Goal: Information Seeking & Learning: Learn about a topic

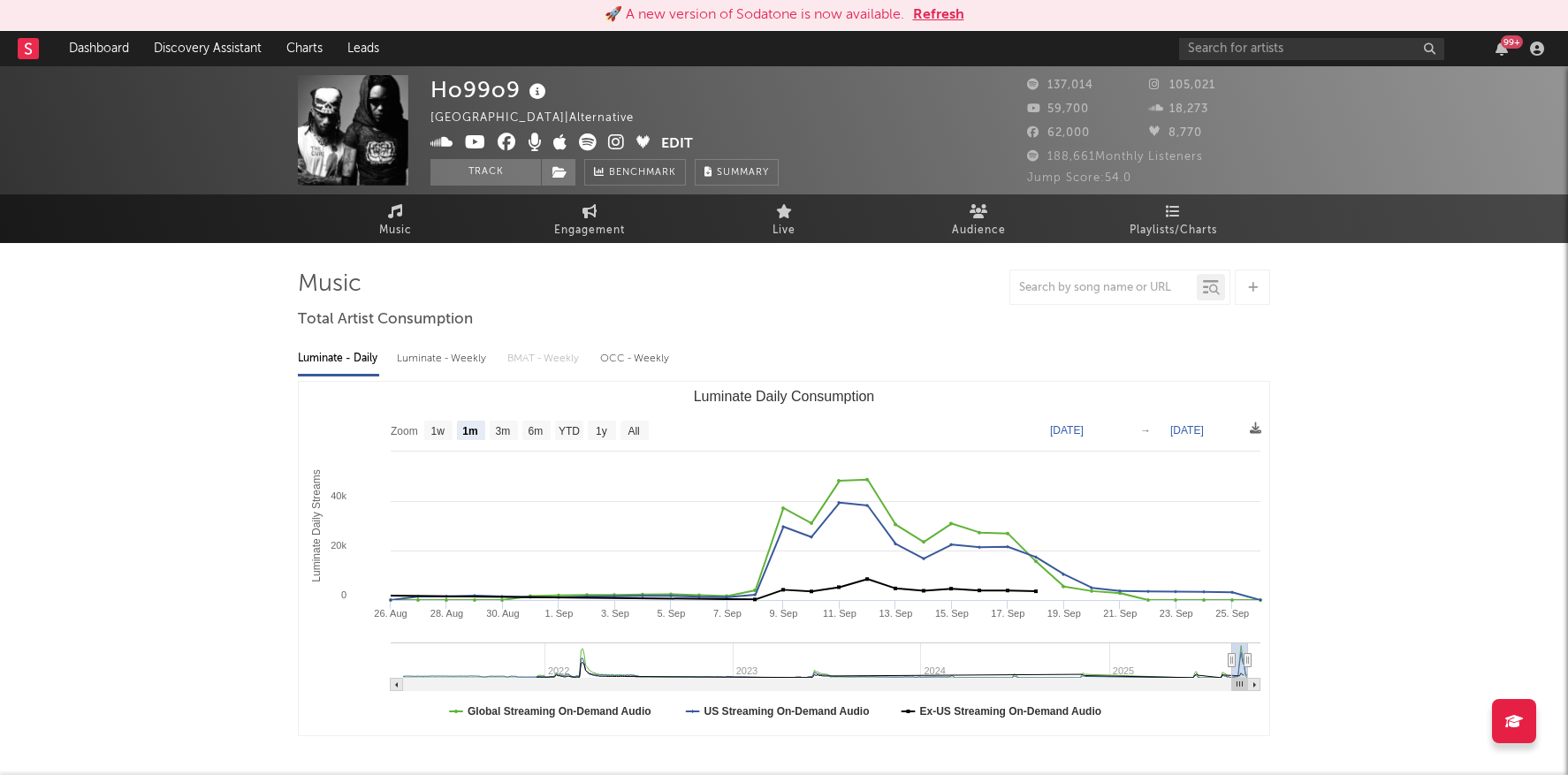
select select "1m"
click at [1227, 50] on input "text" at bounding box center [1311, 49] width 265 height 22
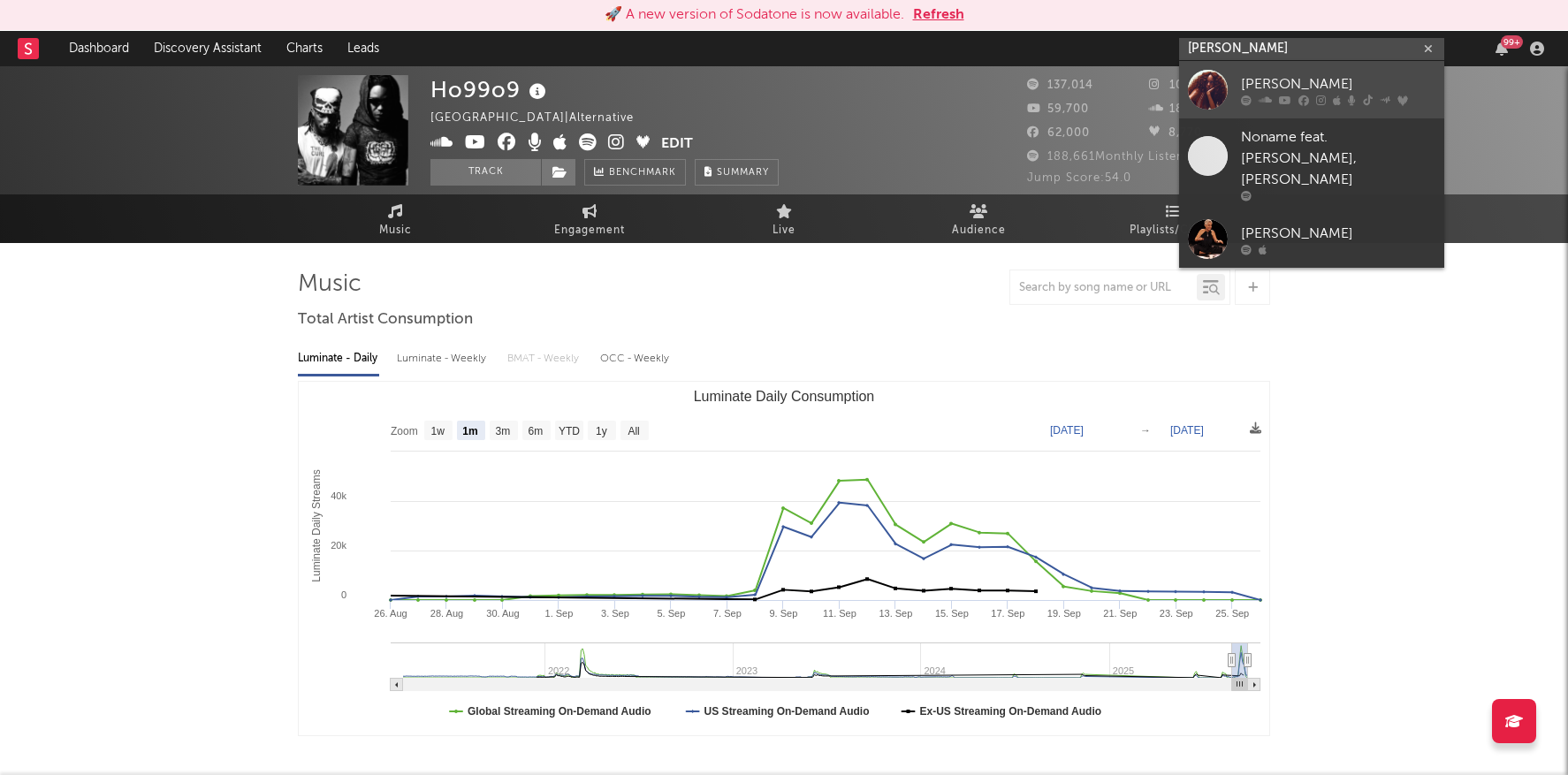
type input "ravyn le"
click at [1326, 81] on div "[PERSON_NAME]" at bounding box center [1338, 83] width 195 height 21
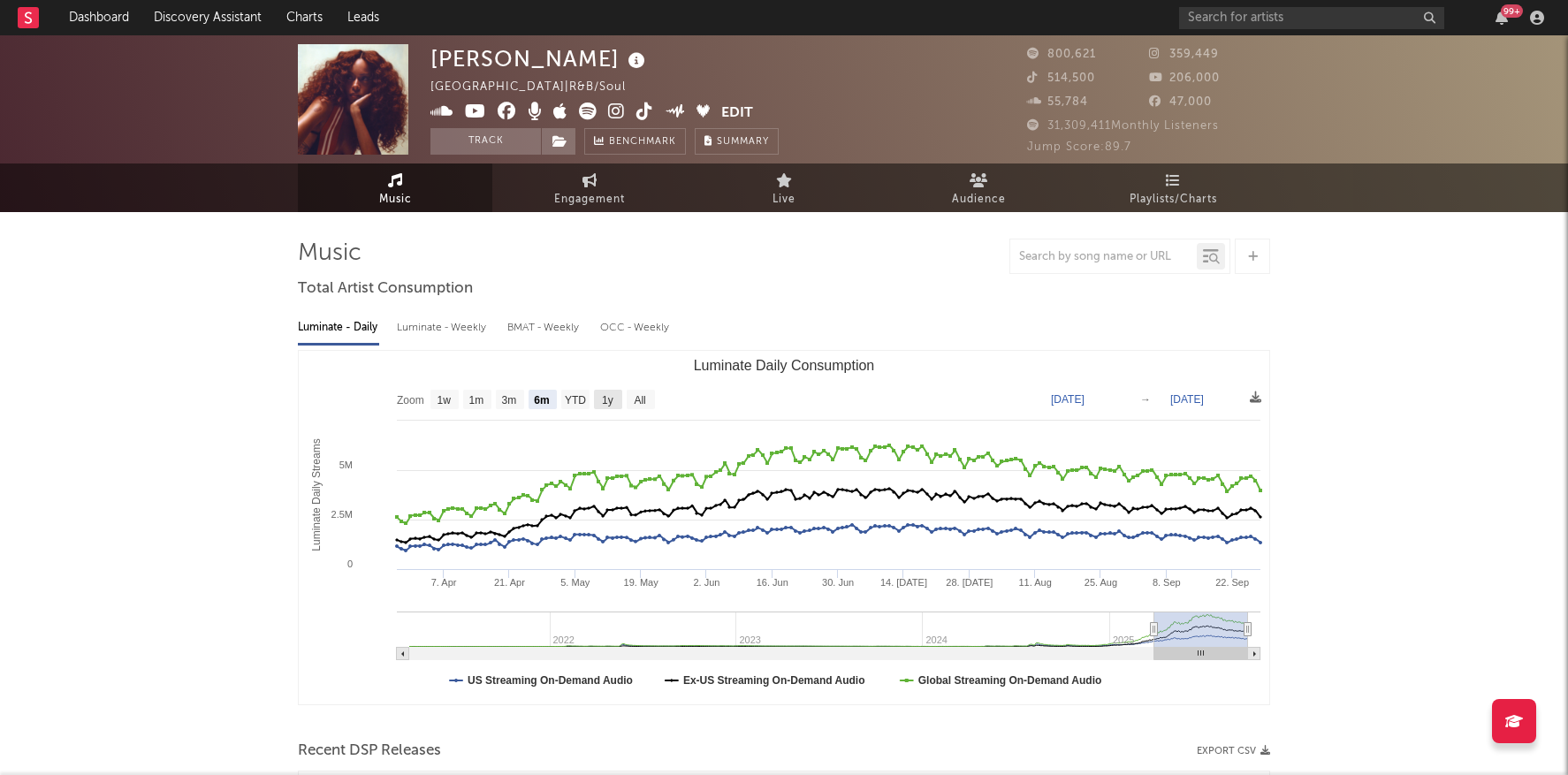
click at [618, 398] on rect "Luminate Daily Consumption" at bounding box center [608, 399] width 28 height 19
select select "1y"
type input "[DATE]"
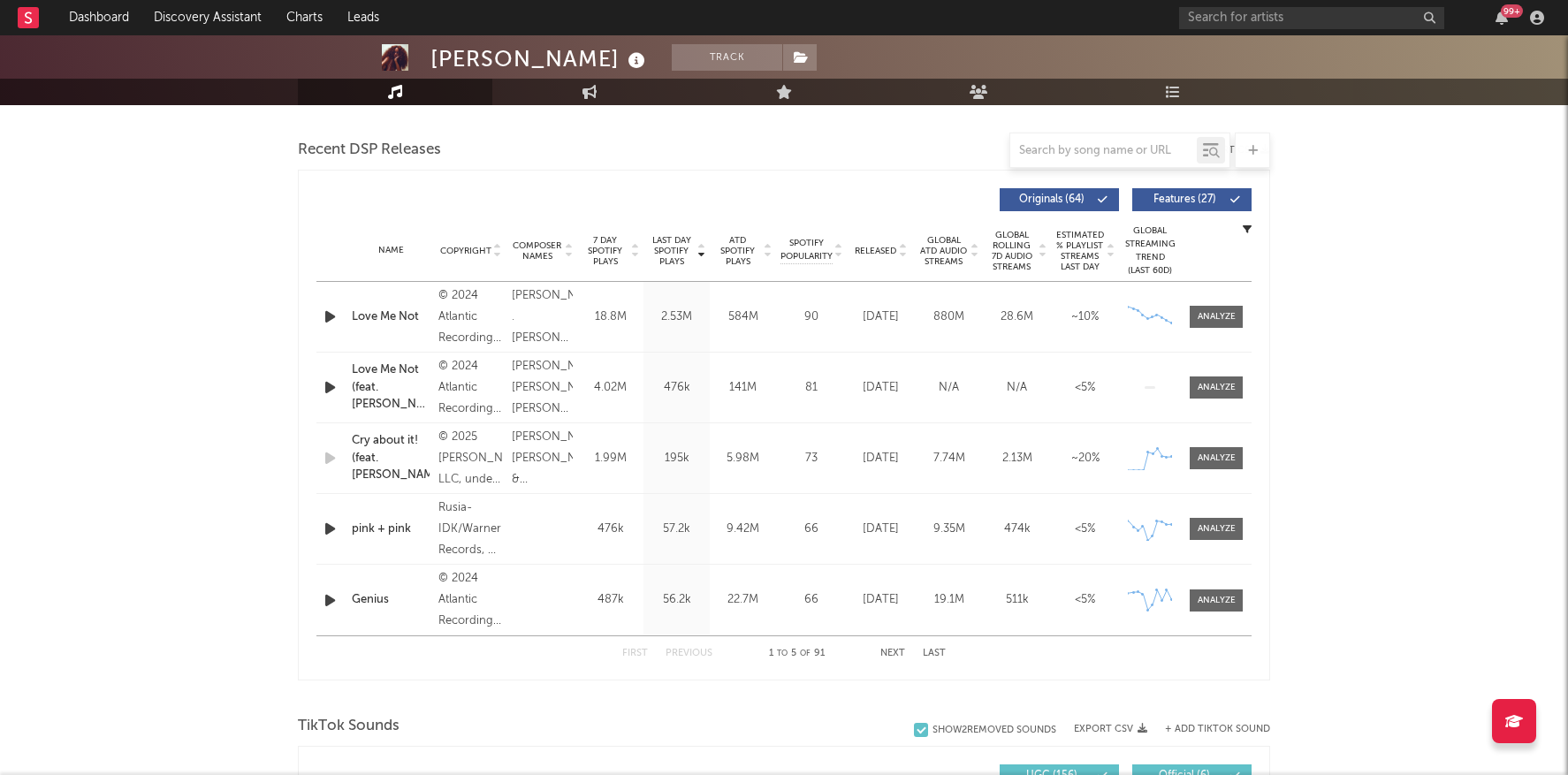
scroll to position [622, 0]
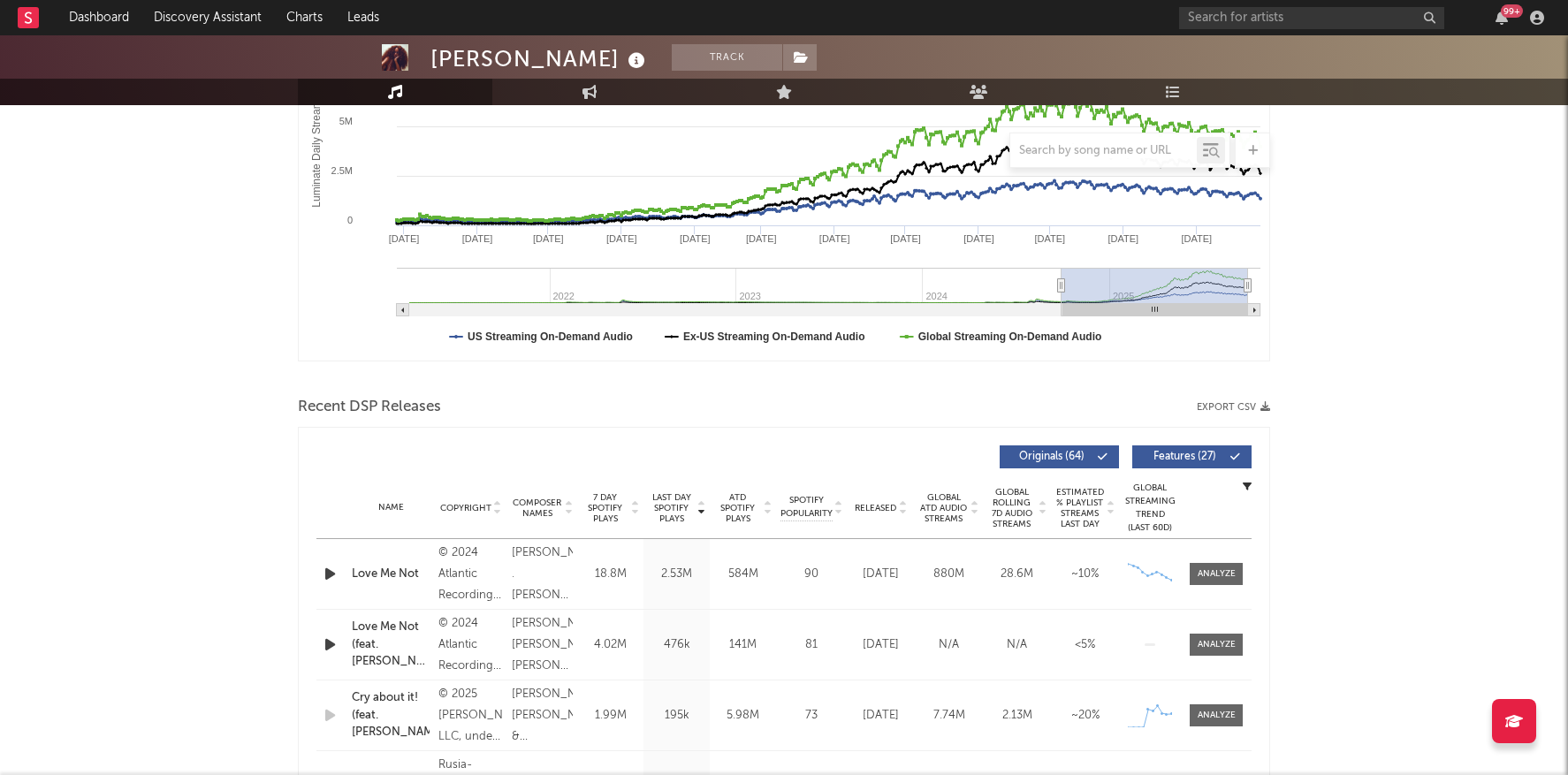
scroll to position [0, 0]
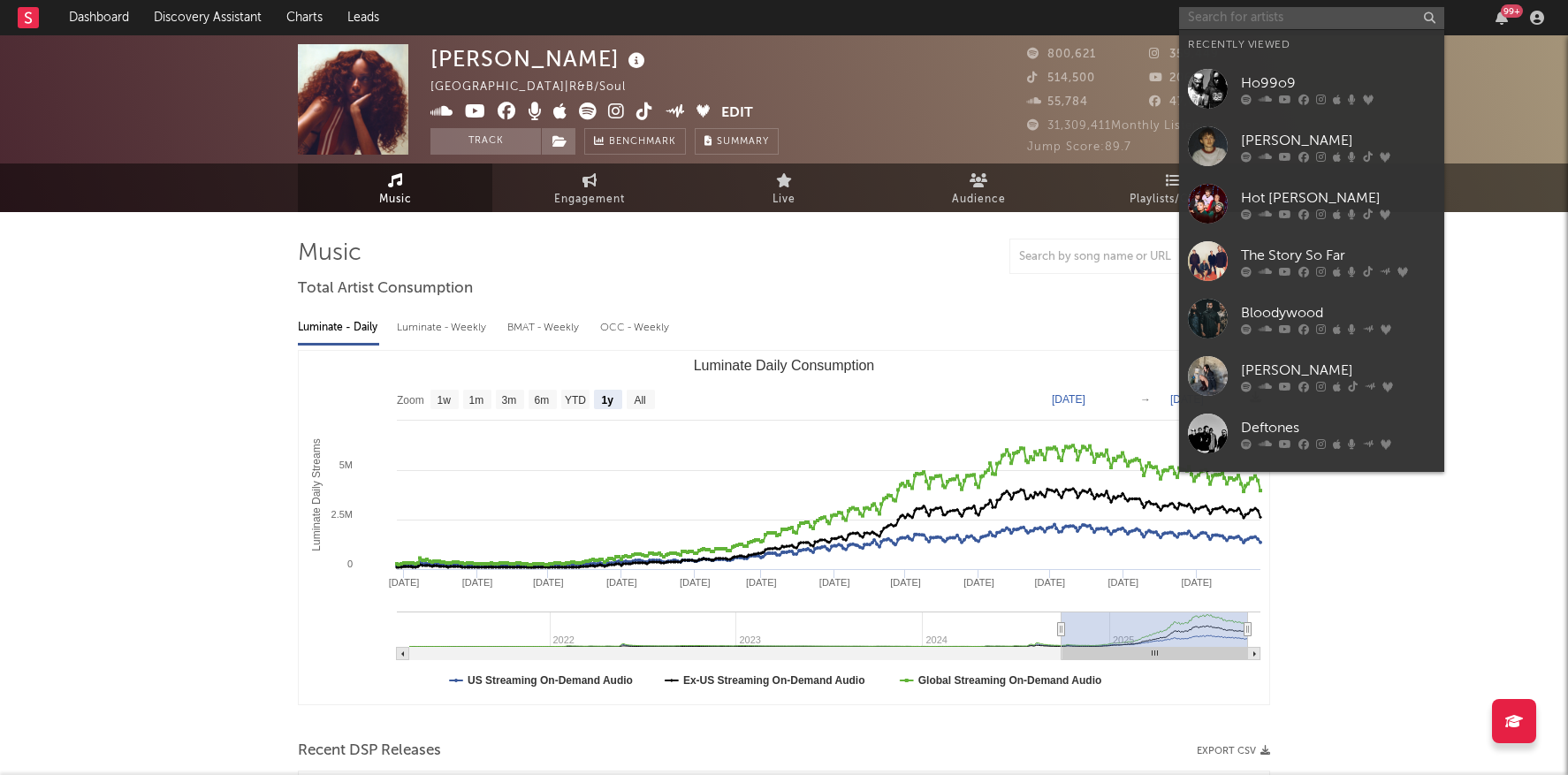
click at [1221, 13] on input "text" at bounding box center [1311, 18] width 265 height 22
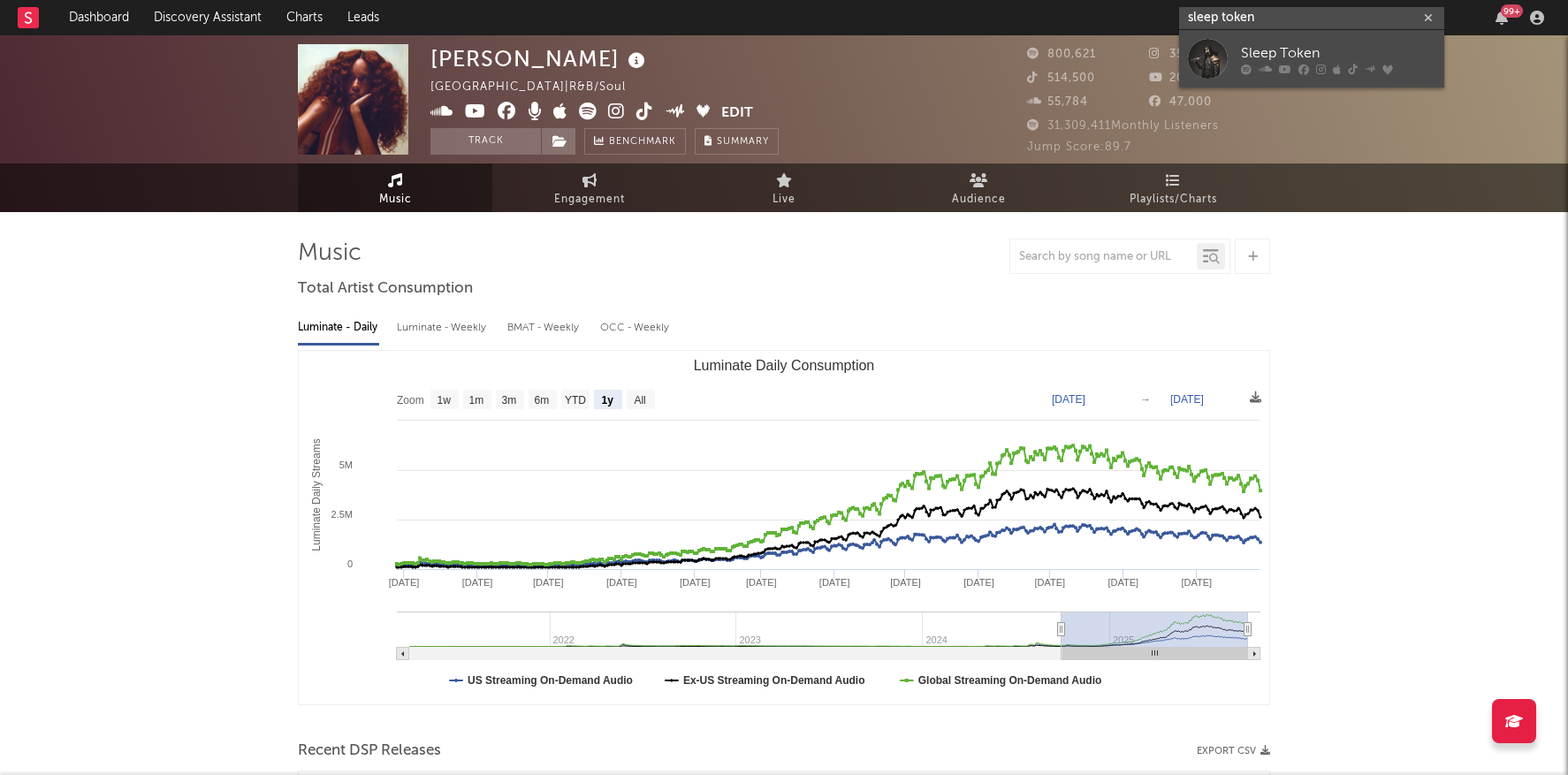
type input "sleep token"
click at [1288, 46] on div "Sleep Token" at bounding box center [1338, 52] width 195 height 21
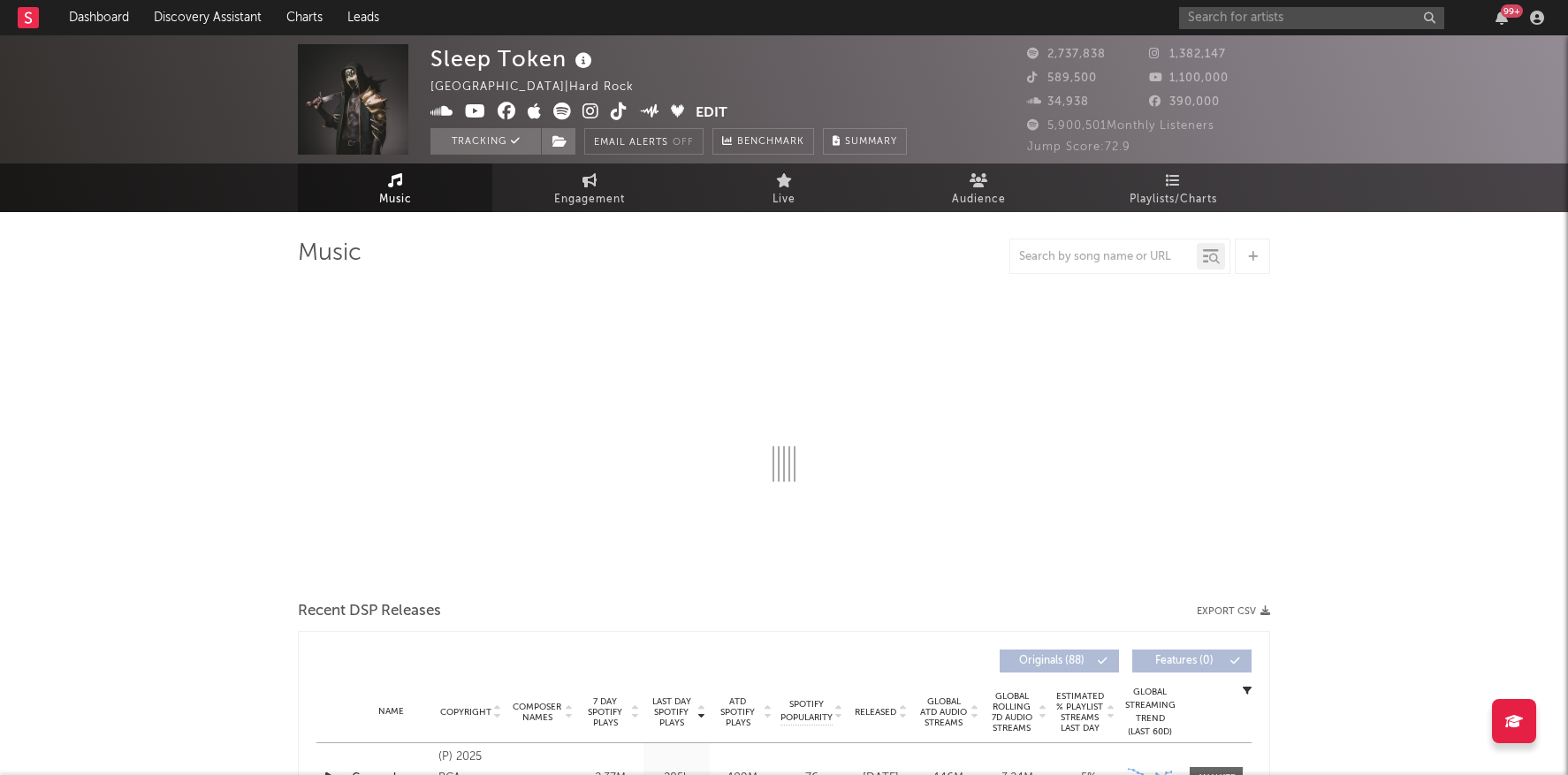
select select "6m"
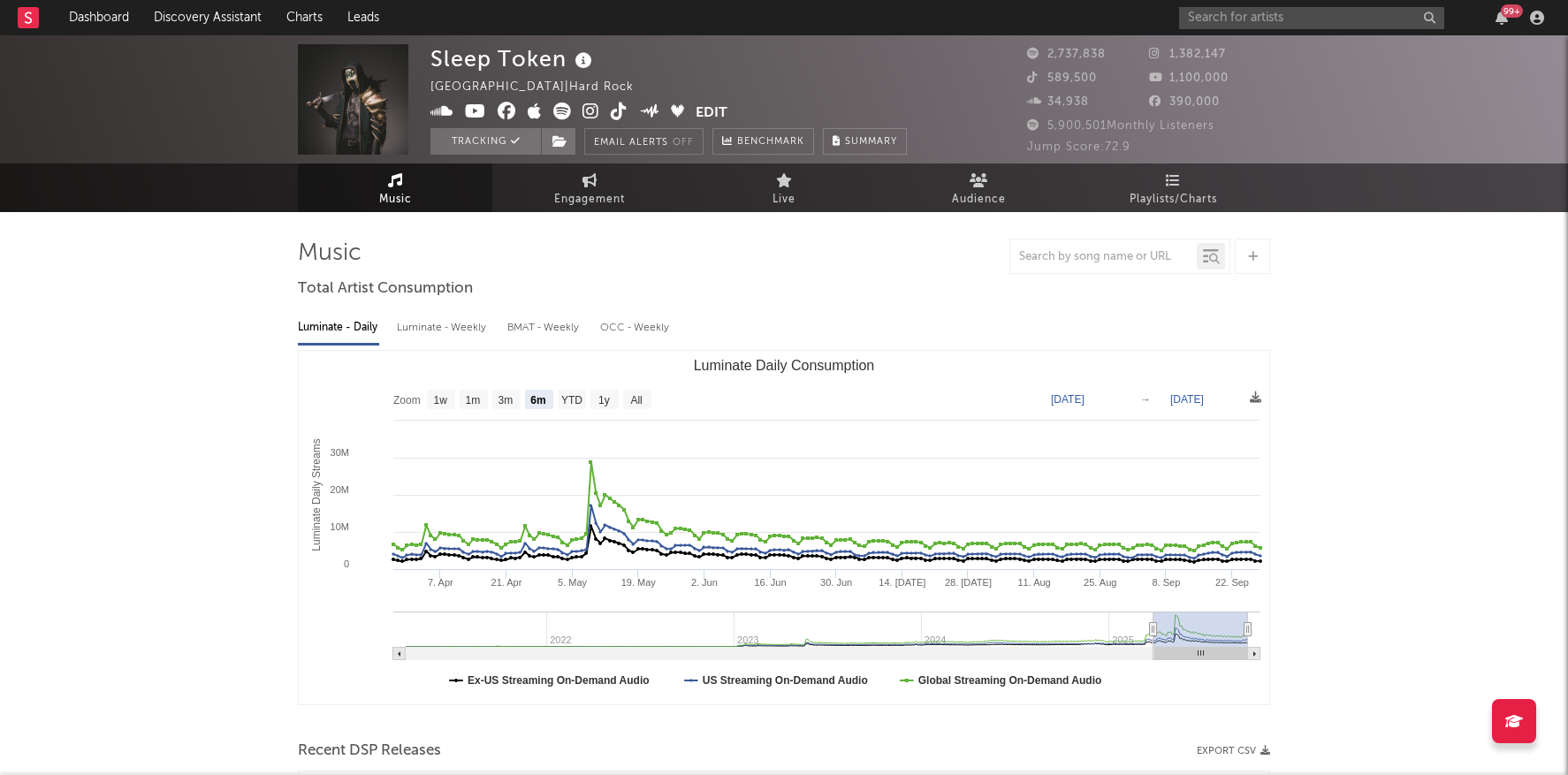
click at [796, 421] on icon "Created with Highcharts 10.3.3 Luminate Daily Streams Luminate Daily Consumptio…" at bounding box center [784, 527] width 971 height 353
